Goal: Information Seeking & Learning: Learn about a topic

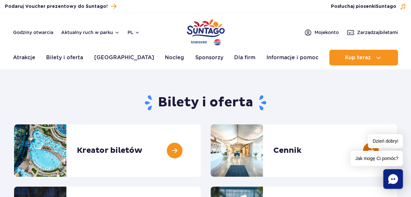
click at [396, 154] on link at bounding box center [396, 150] width 0 height 52
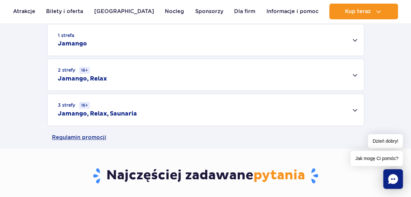
scroll to position [229, 0]
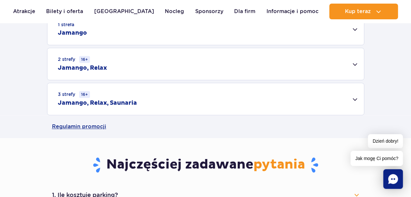
click at [353, 100] on div "3 strefy 16+ Jamango, Relax, Saunaria" at bounding box center [205, 99] width 316 height 32
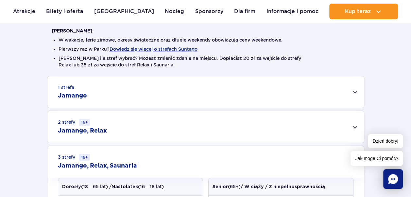
scroll to position [210, 0]
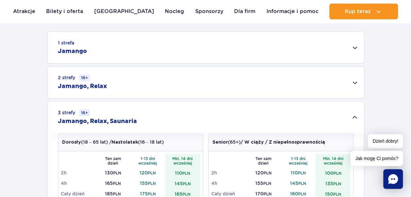
click at [350, 80] on div "2 strefy 16+ Jamango, Relax" at bounding box center [205, 82] width 316 height 32
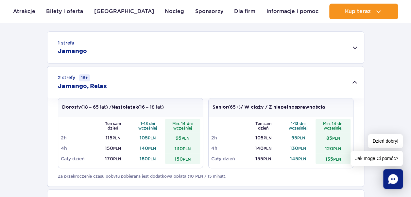
click at [353, 47] on div "1 strefa Jamango" at bounding box center [205, 47] width 316 height 31
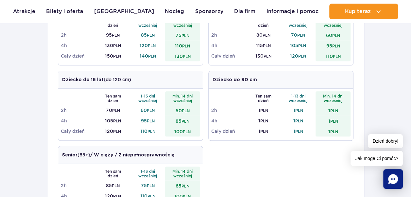
scroll to position [280, 0]
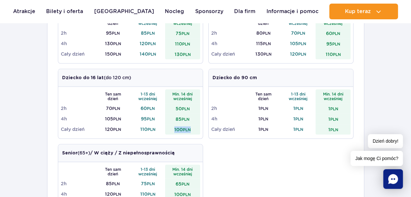
drag, startPoint x: 191, startPoint y: 127, endPoint x: 173, endPoint y: 127, distance: 18.0
click at [173, 127] on td "100 PLN" at bounding box center [182, 129] width 35 height 10
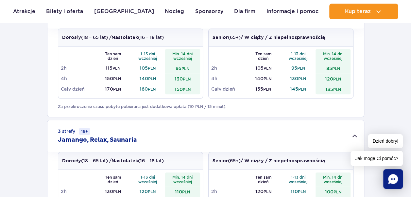
click at [405, 84] on div "1 strefa Jamango Dorosły (18 – 65 lat) / Nastolatek (16 – 18 lat) Ten sam dzień…" at bounding box center [205, 101] width 411 height 278
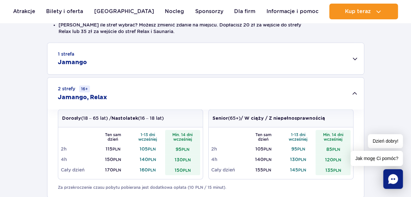
scroll to position [204, 0]
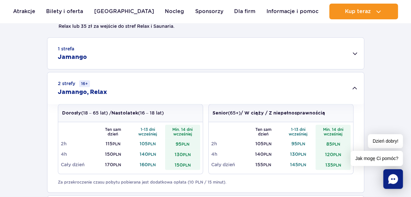
click at [353, 52] on div "1 strefa Jamango" at bounding box center [205, 53] width 316 height 31
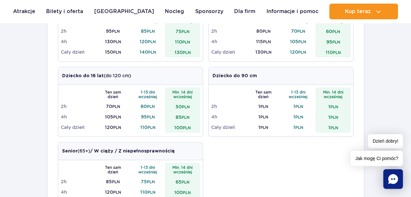
scroll to position [280, 0]
